Goal: Transaction & Acquisition: Purchase product/service

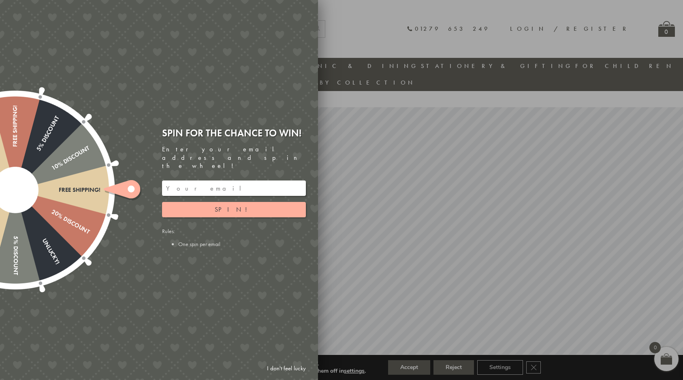
click at [209, 181] on input "email" at bounding box center [234, 188] width 144 height 15
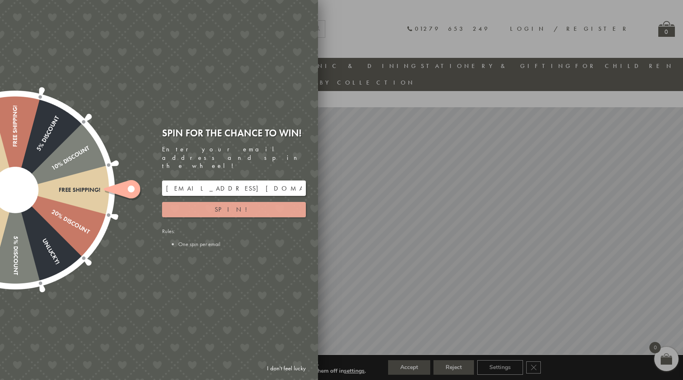
click at [228, 207] on button "Spin!" at bounding box center [234, 209] width 144 height 15
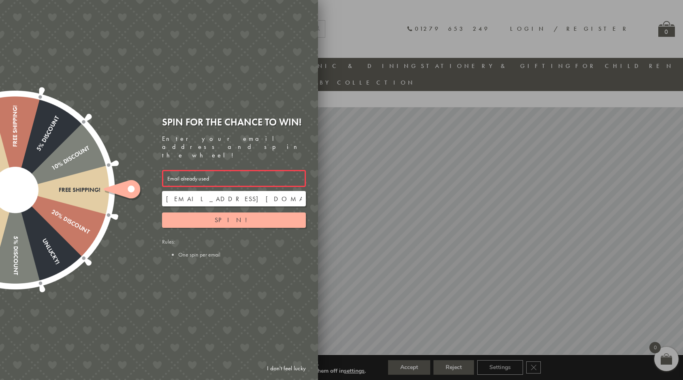
drag, startPoint x: 239, startPoint y: 194, endPoint x: 156, endPoint y: 185, distance: 83.1
click at [156, 185] on div "Spin for the chance to win! Enter your email address and spin the wheel! Email …" at bounding box center [237, 190] width 162 height 160
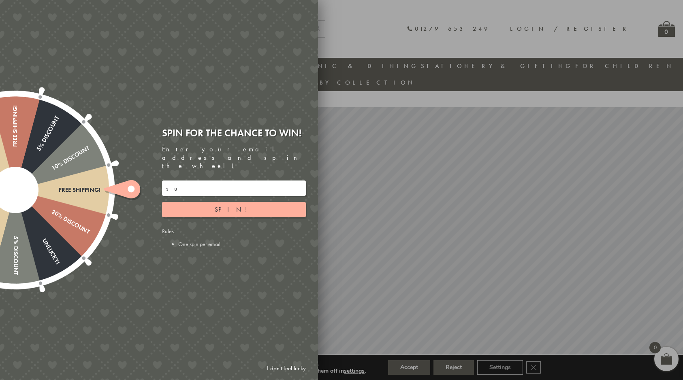
type input "s"
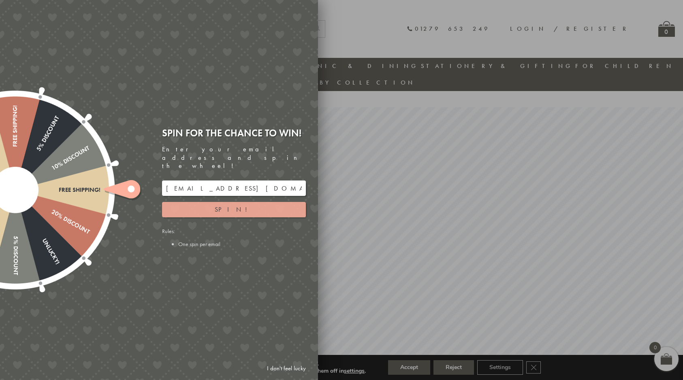
click at [251, 204] on button "Spin!" at bounding box center [234, 209] width 144 height 15
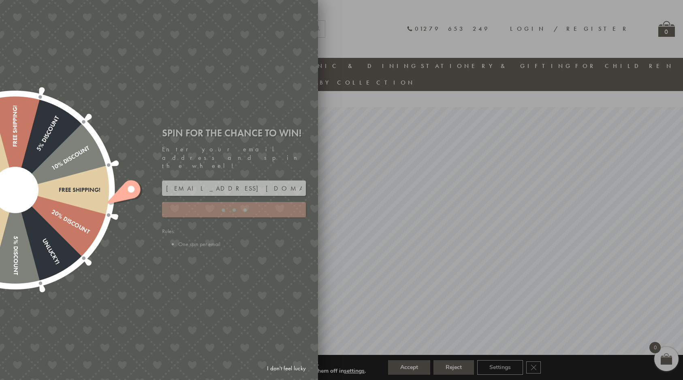
type input "GUGJPQNX"
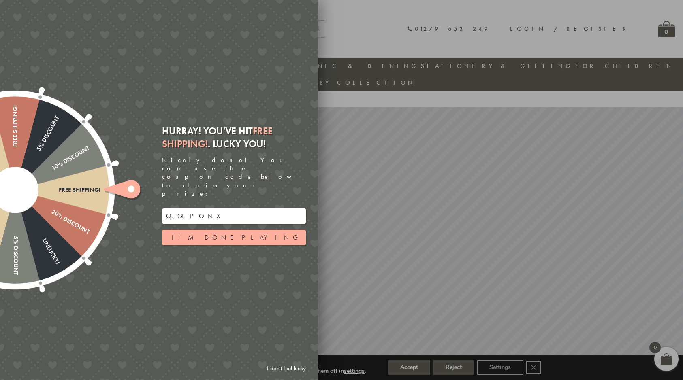
drag, startPoint x: 251, startPoint y: 204, endPoint x: 139, endPoint y: 198, distance: 111.9
click at [139, 198] on div "Free shipping! 20% Discount Unlucky! 5% Discount 10% Discount Unlucky! 15% Disc…" at bounding box center [113, 190] width 409 height 380
click at [512, 36] on div at bounding box center [341, 190] width 683 height 380
click at [300, 371] on link "I don't feel lucky" at bounding box center [286, 368] width 47 height 15
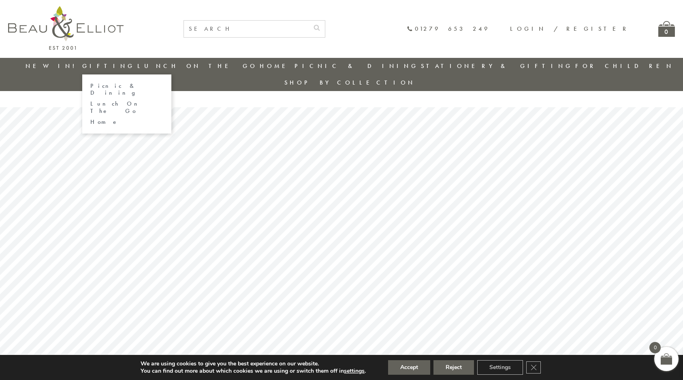
click at [141, 100] on link "Lunch On The Go" at bounding box center [126, 107] width 73 height 14
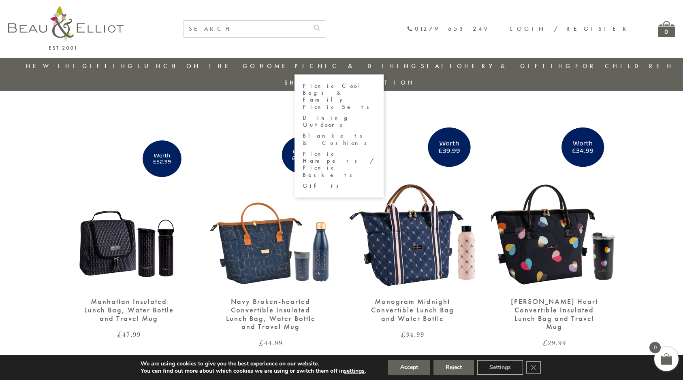
click at [341, 87] on link "Picnic Cool Bags & Family Picnic Sets" at bounding box center [339, 97] width 73 height 28
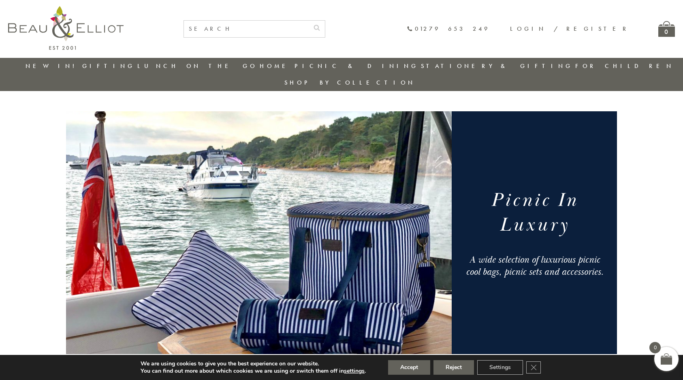
click at [62, 65] on link "New in!" at bounding box center [53, 66] width 54 height 8
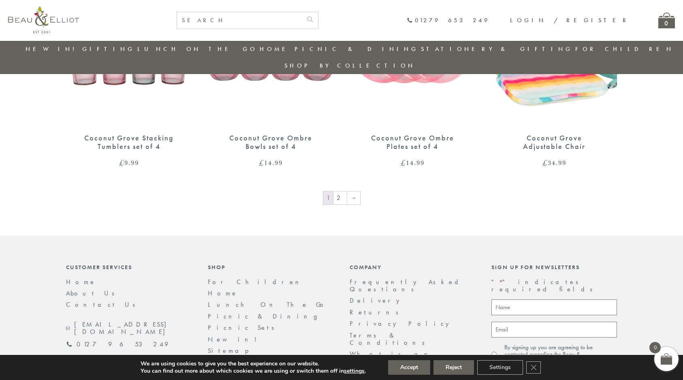
scroll to position [1371, 0]
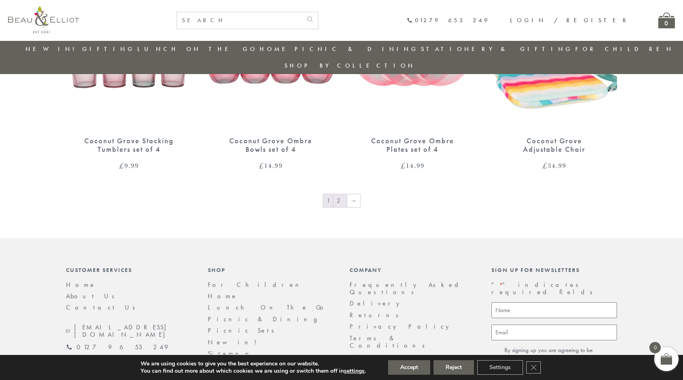
click at [344, 194] on link "2" at bounding box center [339, 200] width 13 height 13
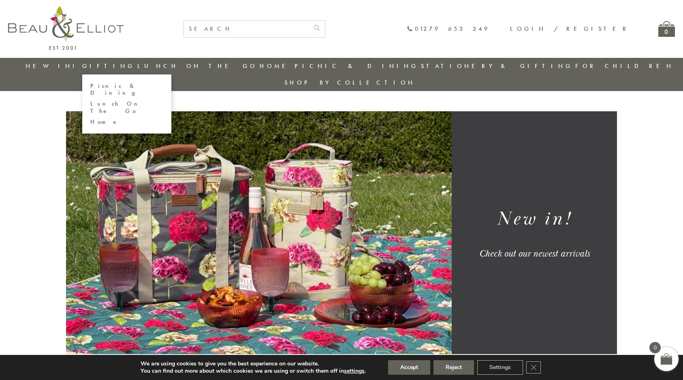
click at [121, 87] on link "Picnic & Dining" at bounding box center [126, 90] width 73 height 14
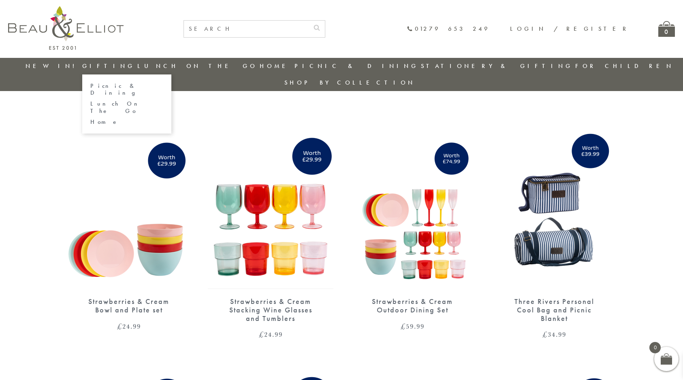
click at [108, 69] on link "Gifting" at bounding box center [108, 66] width 53 height 8
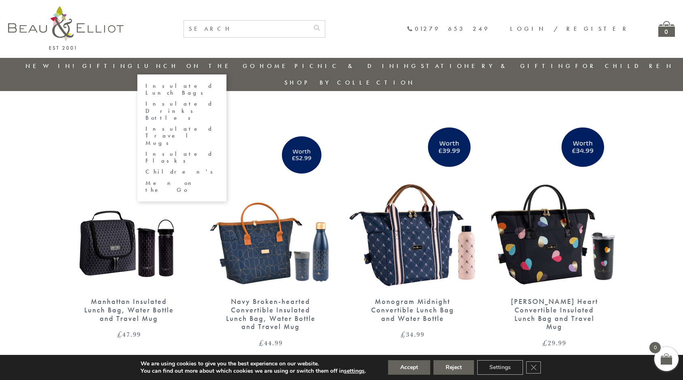
click at [217, 87] on link "Insulated Lunch Bags" at bounding box center [181, 90] width 73 height 14
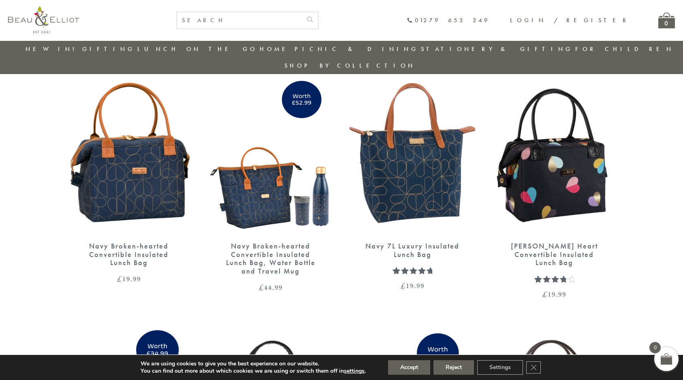
scroll to position [1022, 0]
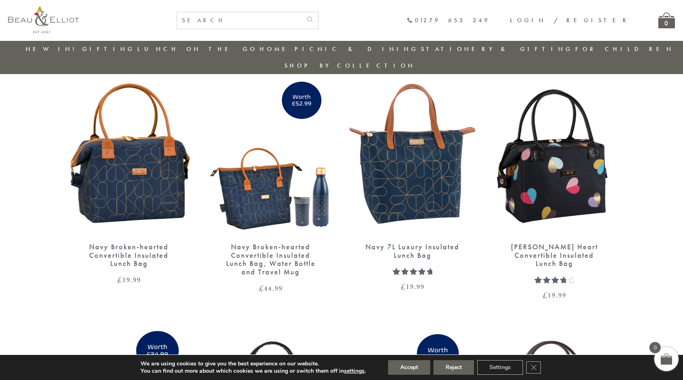
click at [131, 243] on div "Navy Broken-hearted Convertible Insulated Lunch Bag" at bounding box center [128, 255] width 97 height 25
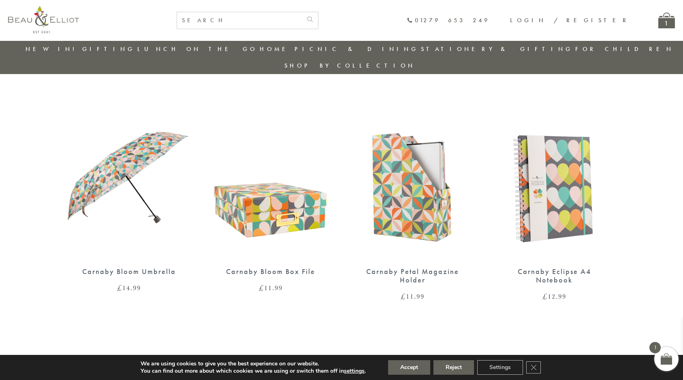
scroll to position [175, 0]
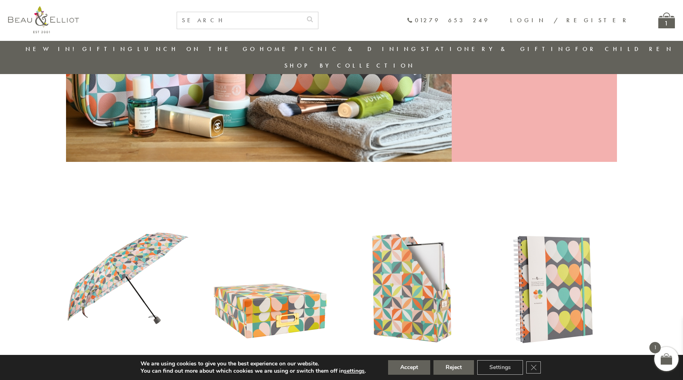
click at [665, 23] on div "1" at bounding box center [666, 21] width 17 height 16
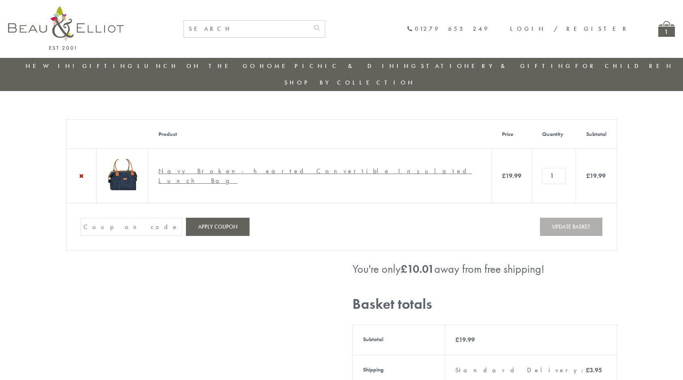
click at [135, 218] on input "Coupon:" at bounding box center [131, 227] width 101 height 18
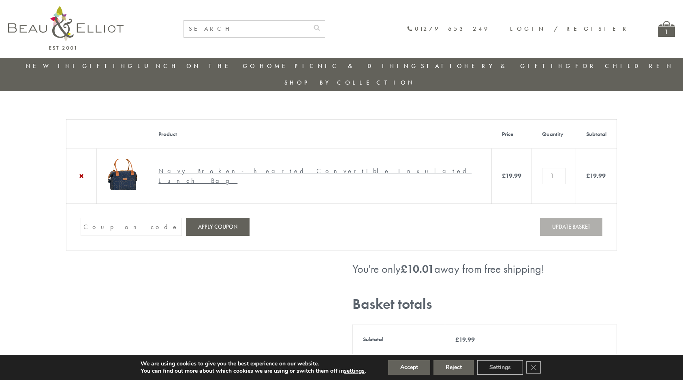
paste input "GUGJPQNX"
type input "GUGJPQNX"
click at [211, 221] on button "Apply coupon" at bounding box center [218, 227] width 64 height 18
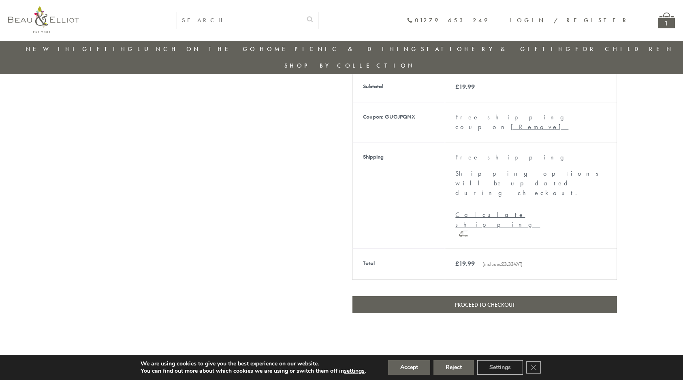
scroll to position [271, 0]
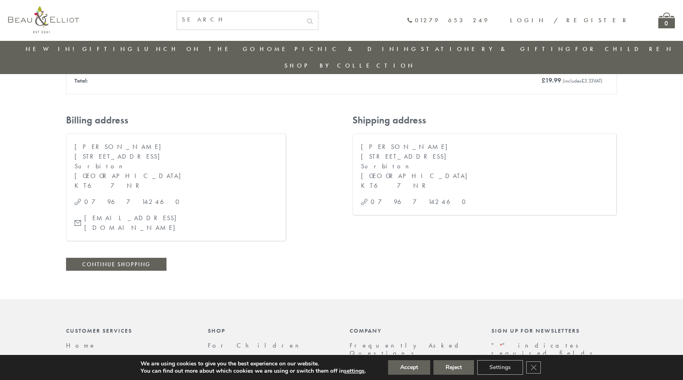
scroll to position [242, 0]
